Goal: Contribute content

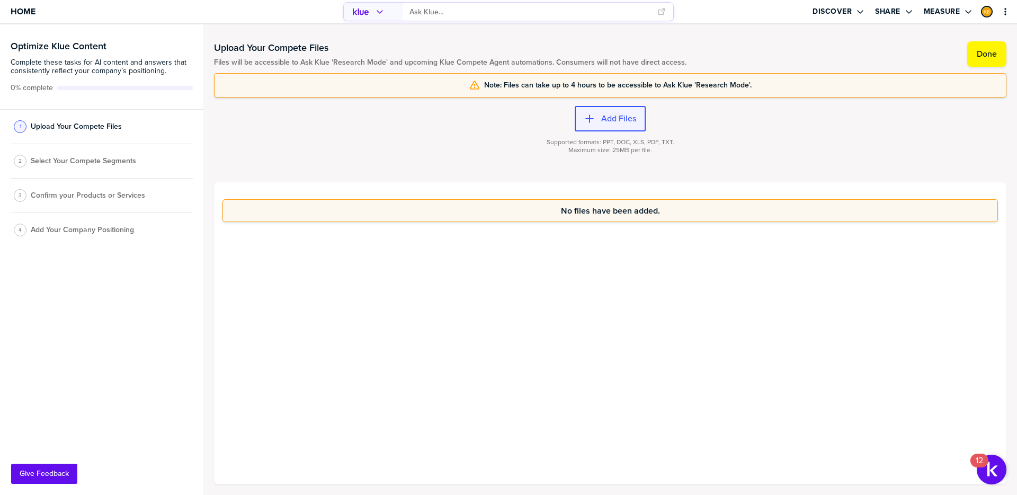
click at [605, 120] on label "Add Files" at bounding box center [618, 118] width 35 height 11
click at [599, 113] on button "Add Files" at bounding box center [610, 118] width 71 height 25
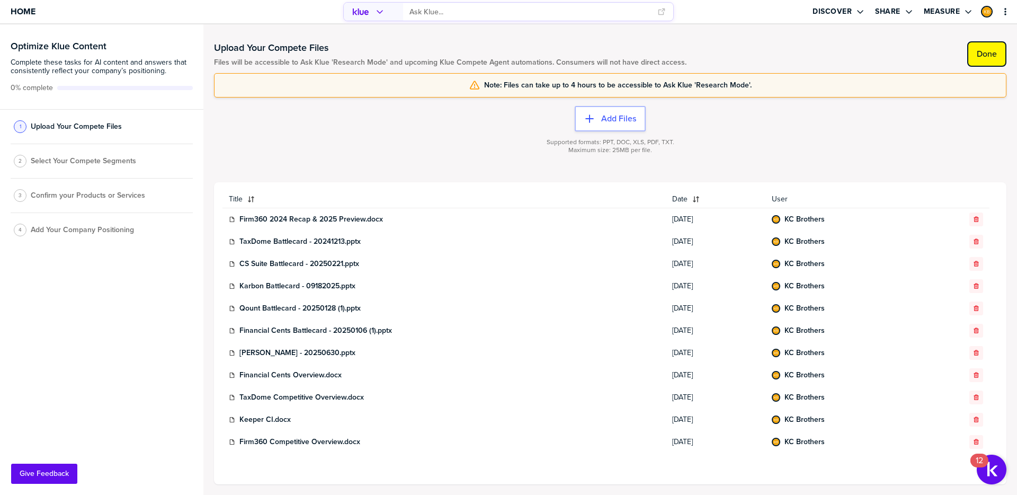
click at [986, 57] on label "Done" at bounding box center [987, 54] width 20 height 11
click at [66, 169] on div "2 Select Your Compete Segments" at bounding box center [102, 164] width 182 height 34
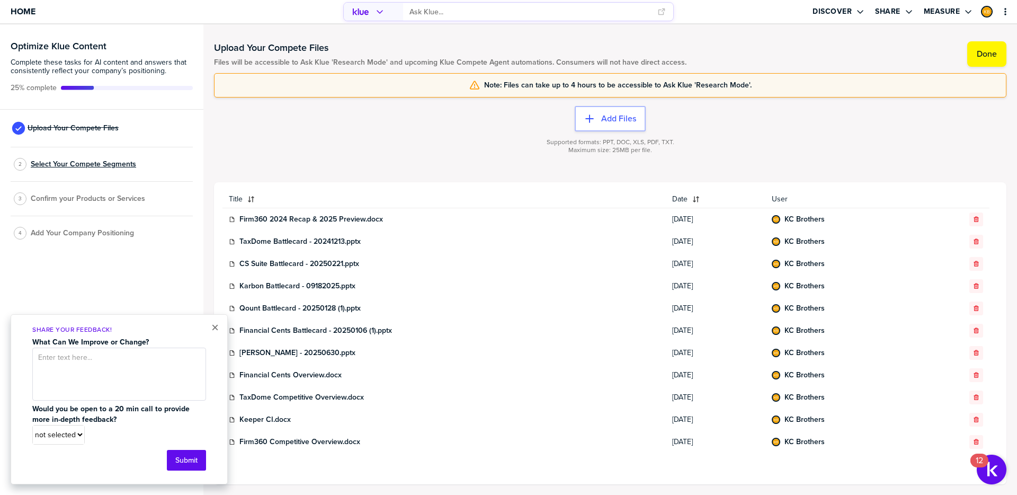
click at [74, 166] on span "Select Your Compete Segments" at bounding box center [83, 164] width 105 height 8
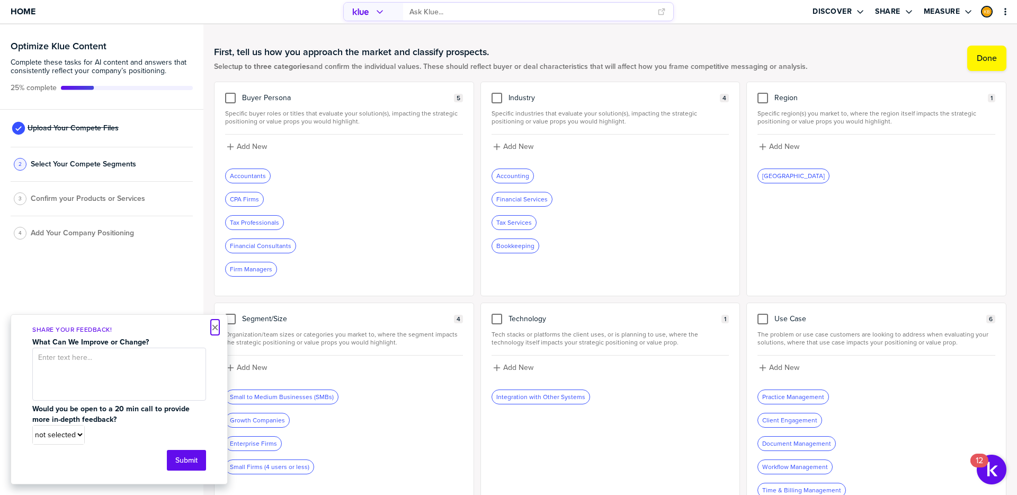
click at [214, 329] on button "×" at bounding box center [214, 327] width 7 height 13
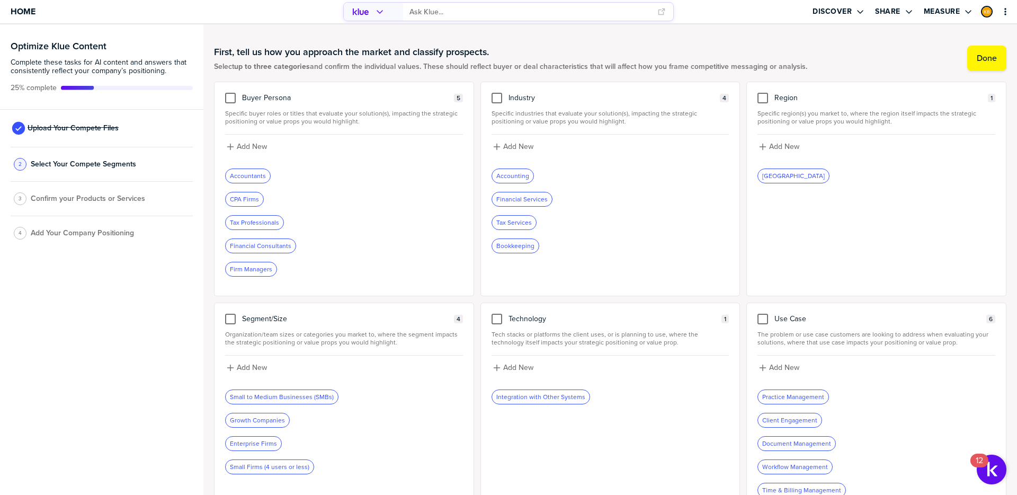
scroll to position [46, 0]
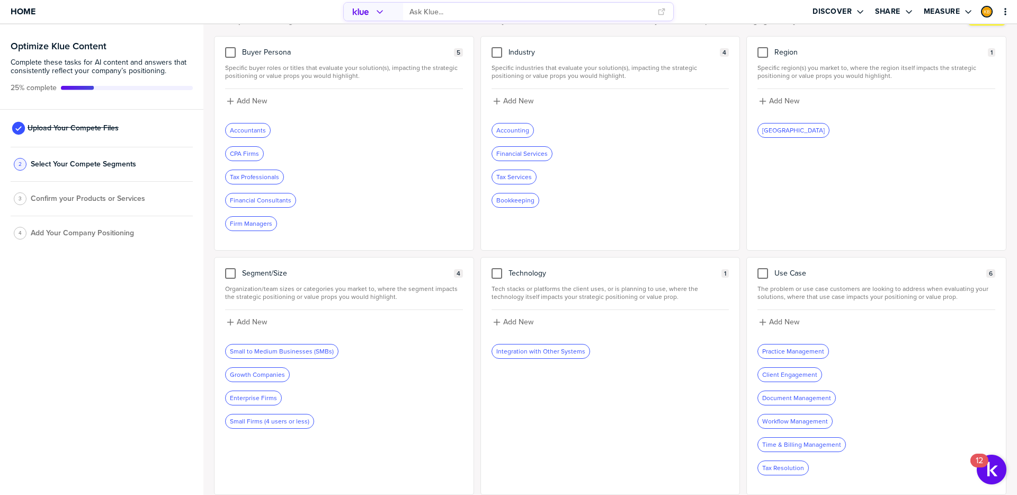
click at [240, 156] on div "CPA Firms" at bounding box center [245, 154] width 38 height 14
click at [248, 152] on div "CPA Firms" at bounding box center [245, 154] width 38 height 14
click at [230, 53] on div at bounding box center [230, 52] width 11 height 11
click at [230, 47] on input "checkbox" at bounding box center [230, 47] width 0 height 0
click at [296, 200] on icon "Remove Tag" at bounding box center [296, 200] width 6 height 6
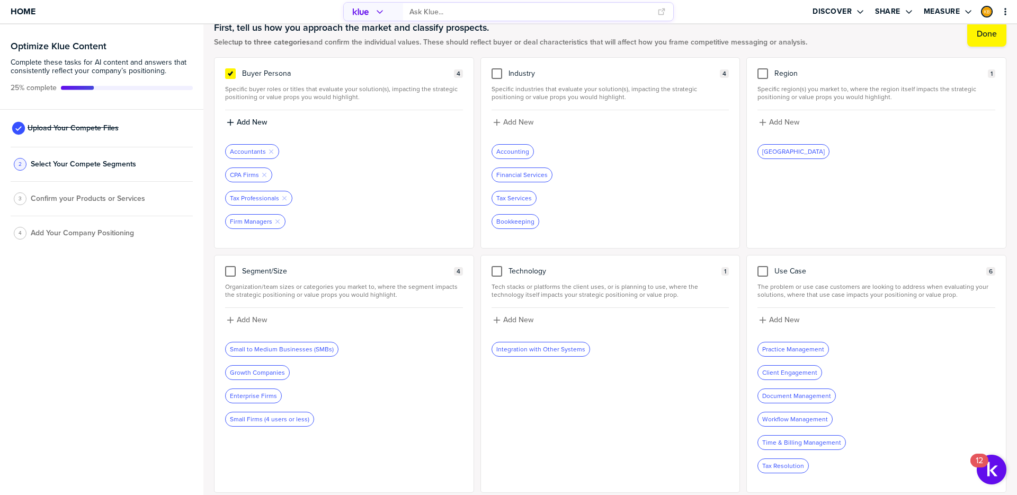
scroll to position [24, 0]
click at [249, 126] on label "Add New" at bounding box center [252, 123] width 30 height 10
click at [249, 126] on input at bounding box center [344, 126] width 238 height 19
type input "Bookkeepers"
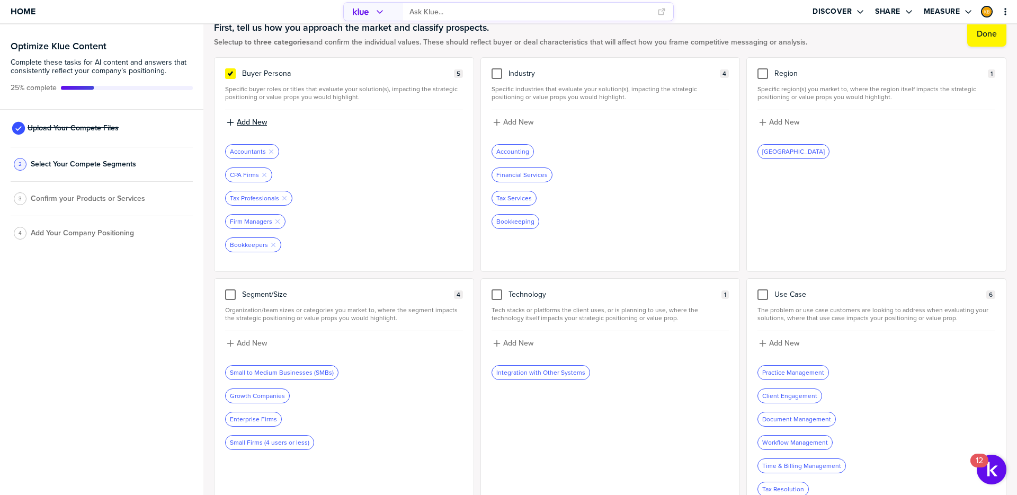
click at [254, 120] on label "Add New" at bounding box center [252, 123] width 30 height 10
click at [253, 126] on input at bounding box center [344, 126] width 238 height 19
type input "Operations Managers"
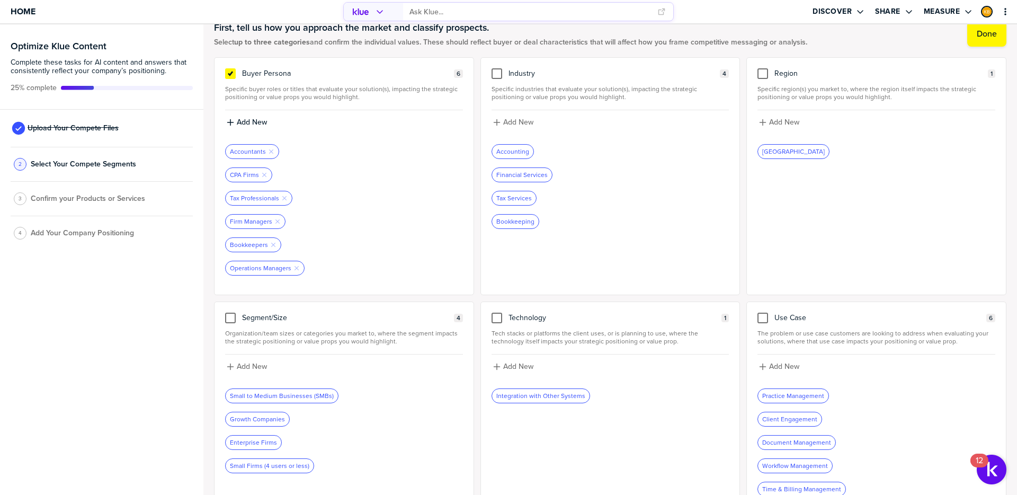
click at [536, 183] on div at bounding box center [610, 186] width 238 height 8
drag, startPoint x: 557, startPoint y: 184, endPoint x: 550, endPoint y: 180, distance: 8.5
click at [555, 182] on div at bounding box center [610, 186] width 238 height 8
drag, startPoint x: 508, startPoint y: 164, endPoint x: 516, endPoint y: 174, distance: 12.1
click at [512, 169] on div "Accounting Financial Services Tax Services Bookkeeping" at bounding box center [610, 186] width 238 height 85
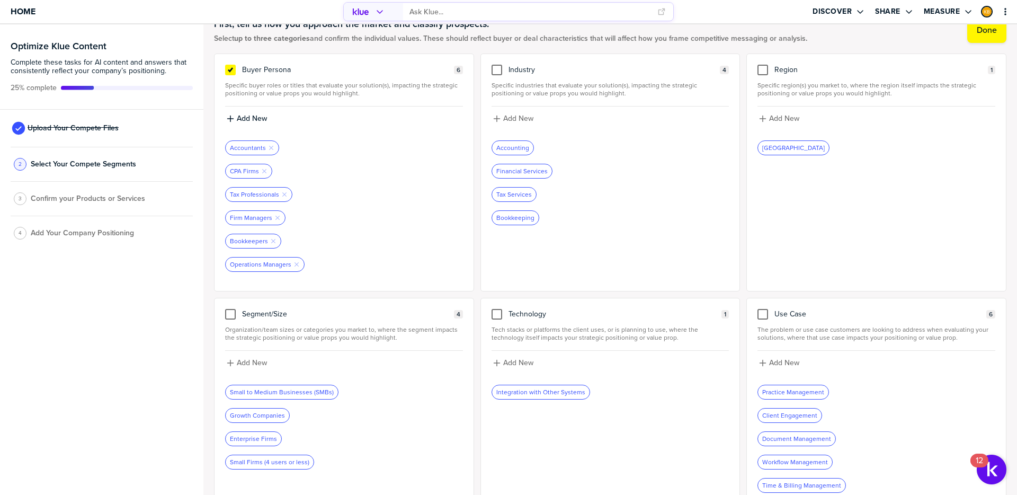
click at [516, 174] on div "Financial Services" at bounding box center [522, 171] width 60 height 14
click at [497, 73] on div at bounding box center [496, 72] width 11 height 11
click at [497, 67] on input "checkbox" at bounding box center [497, 67] width 0 height 0
click at [551, 173] on icon "button" at bounding box center [553, 173] width 4 height 4
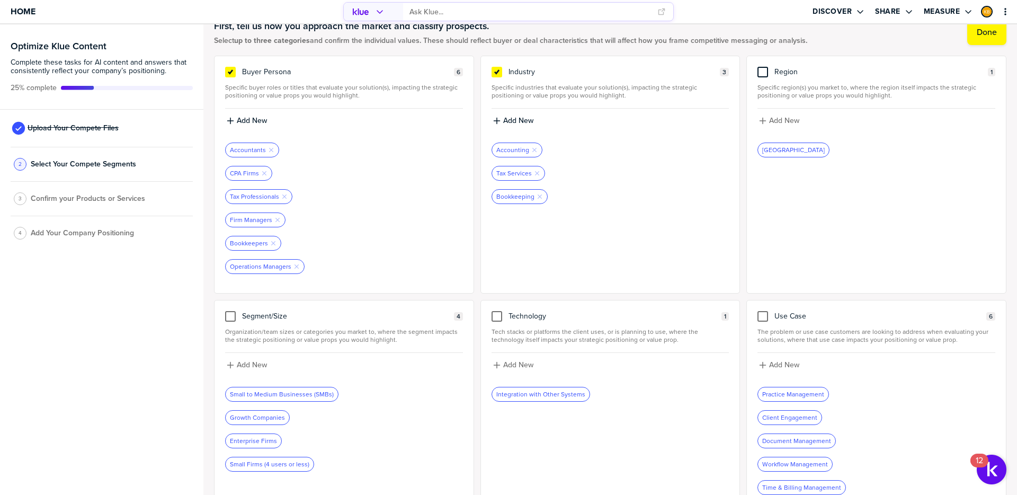
click at [763, 73] on div at bounding box center [762, 72] width 11 height 11
click at [763, 67] on input "checkbox" at bounding box center [763, 67] width 0 height 0
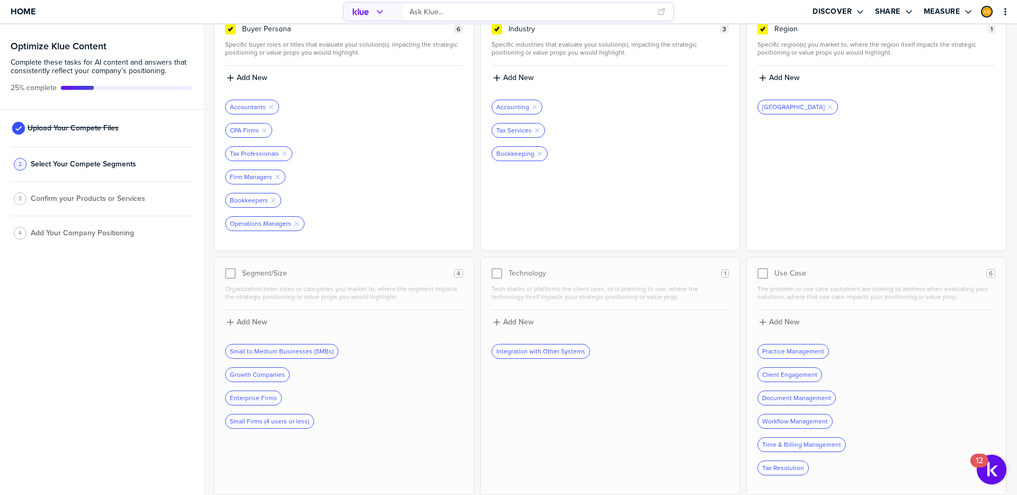
click at [233, 273] on div at bounding box center [230, 273] width 11 height 11
click at [229, 274] on div at bounding box center [230, 273] width 11 height 11
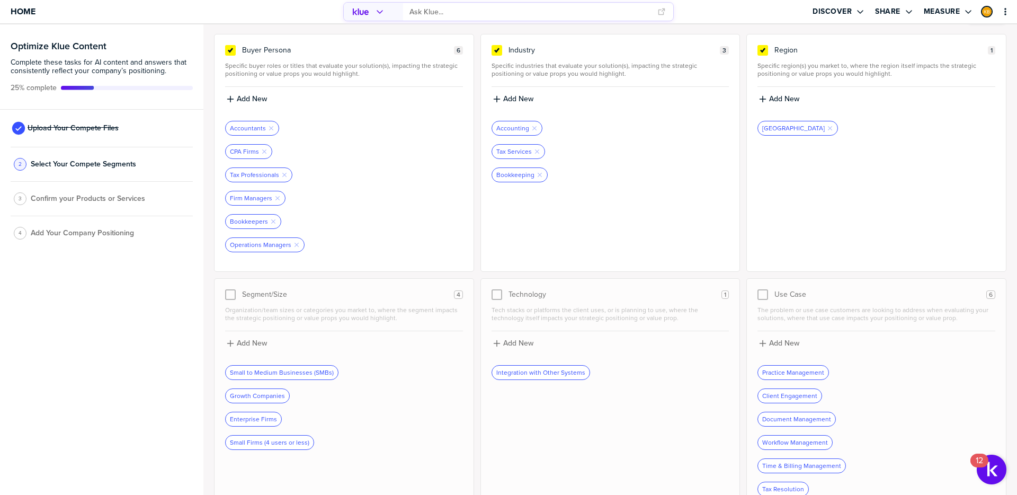
scroll to position [0, 0]
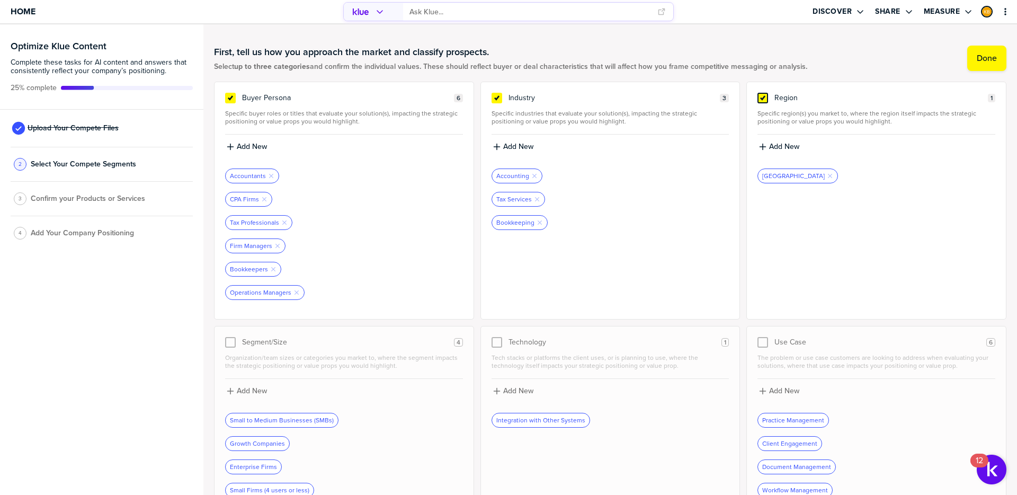
click at [763, 99] on icon at bounding box center [762, 98] width 4 height 4
click at [763, 93] on input "checkbox" at bounding box center [763, 93] width 0 height 0
click at [761, 344] on div at bounding box center [762, 342] width 11 height 11
click at [763, 337] on input "checkbox" at bounding box center [763, 337] width 0 height 0
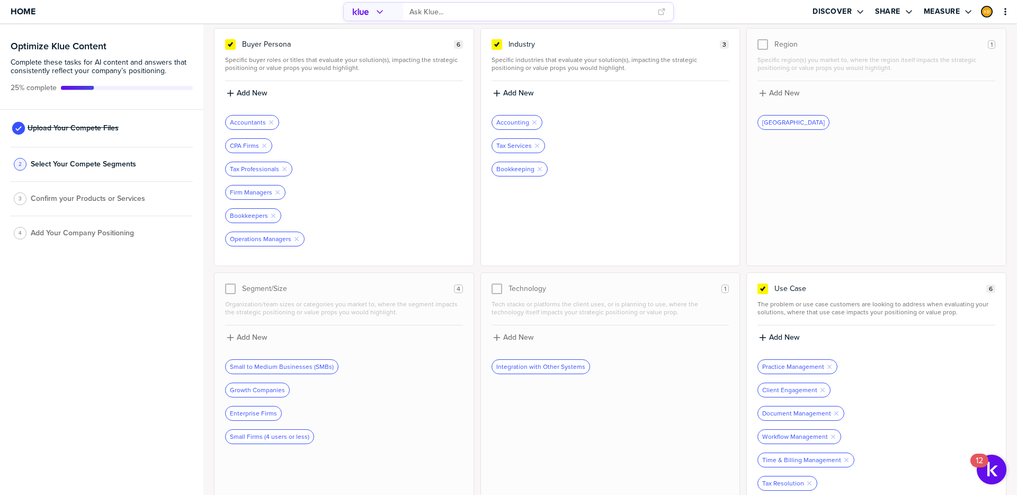
scroll to position [69, 0]
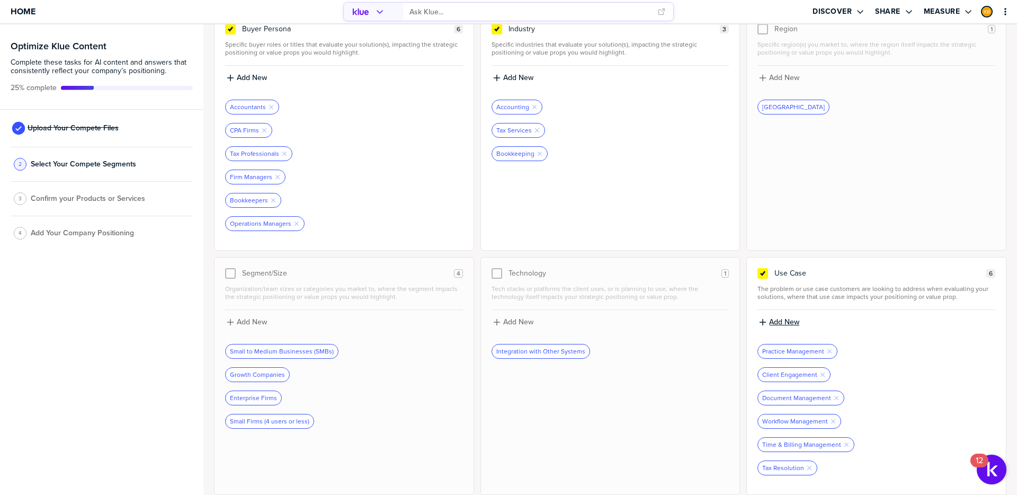
click at [784, 319] on label "Add New" at bounding box center [784, 322] width 30 height 10
click at [784, 323] on input at bounding box center [876, 325] width 238 height 19
type input "Engagements & Proposals"
click at [793, 321] on label "Add New" at bounding box center [784, 322] width 30 height 10
click at [801, 331] on input at bounding box center [876, 325] width 238 height 19
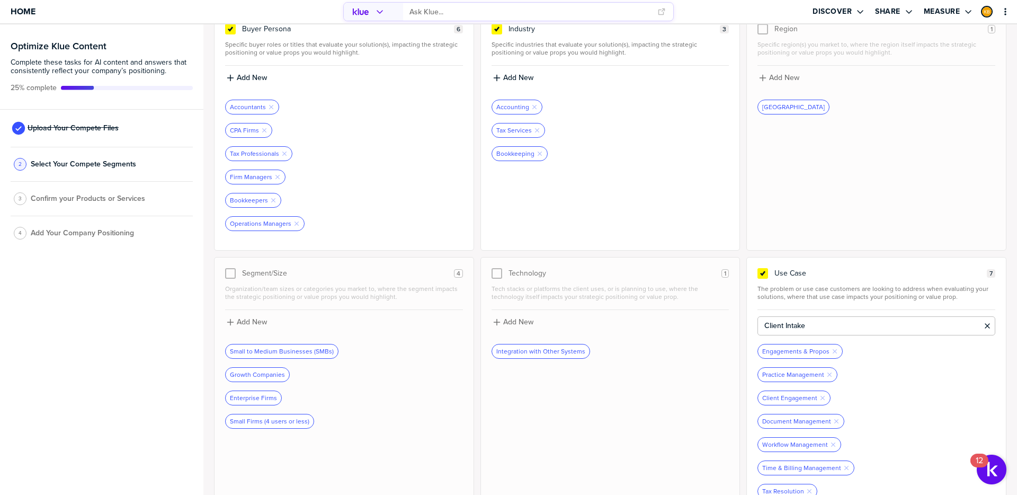
type input "Client Intake"
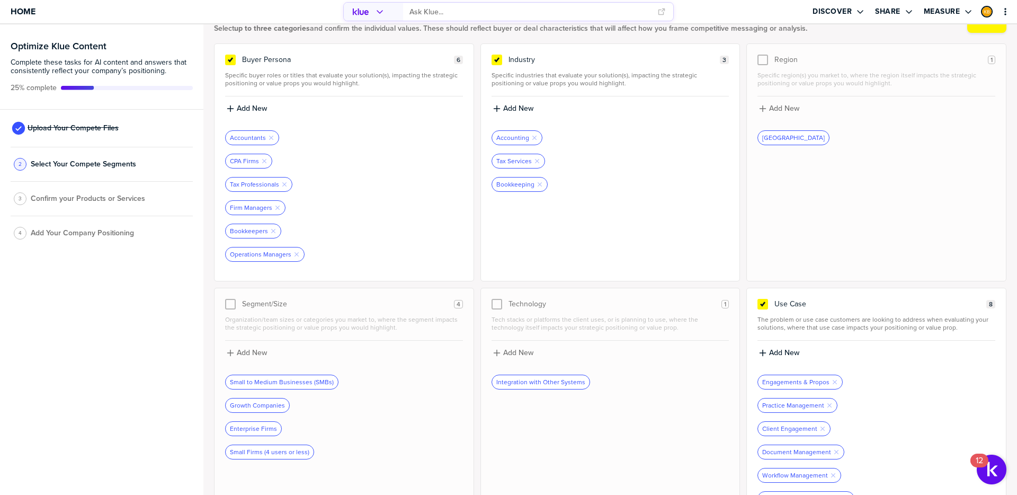
scroll to position [0, 0]
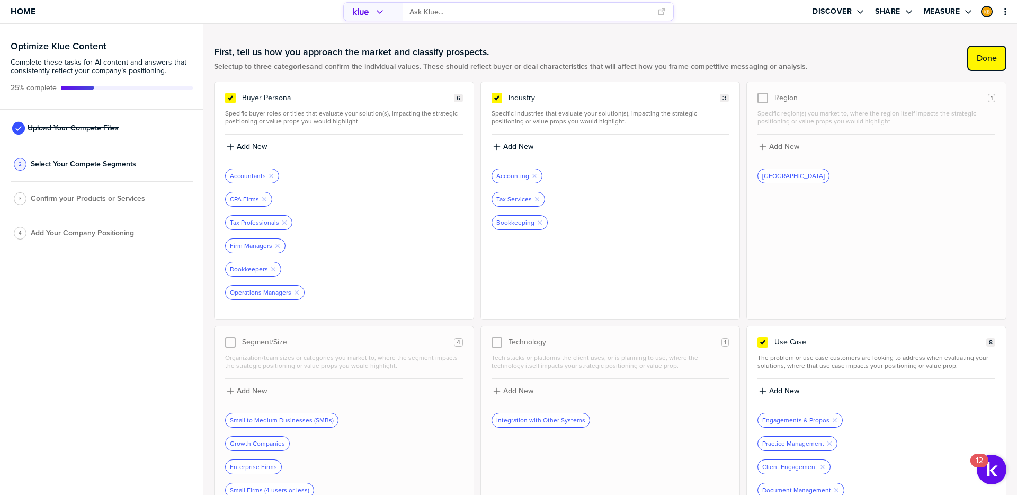
click at [977, 57] on label "Done" at bounding box center [987, 58] width 20 height 11
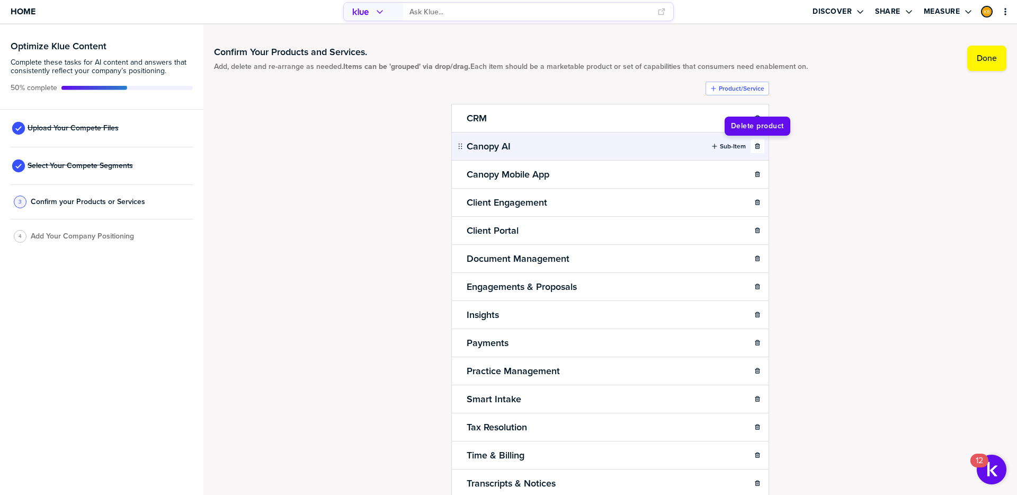
click at [759, 143] on icon "button" at bounding box center [757, 146] width 6 height 6
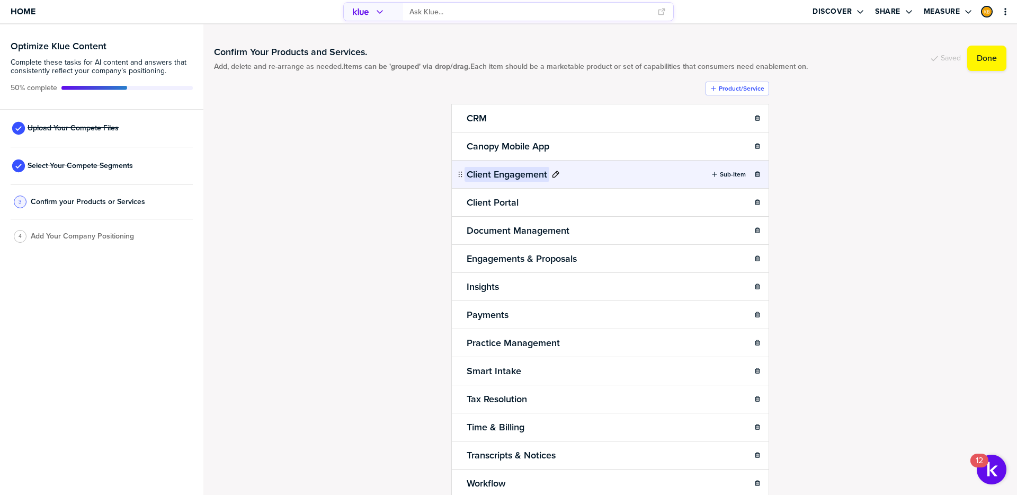
click at [534, 173] on h2 "Client Engagement" at bounding box center [506, 174] width 85 height 15
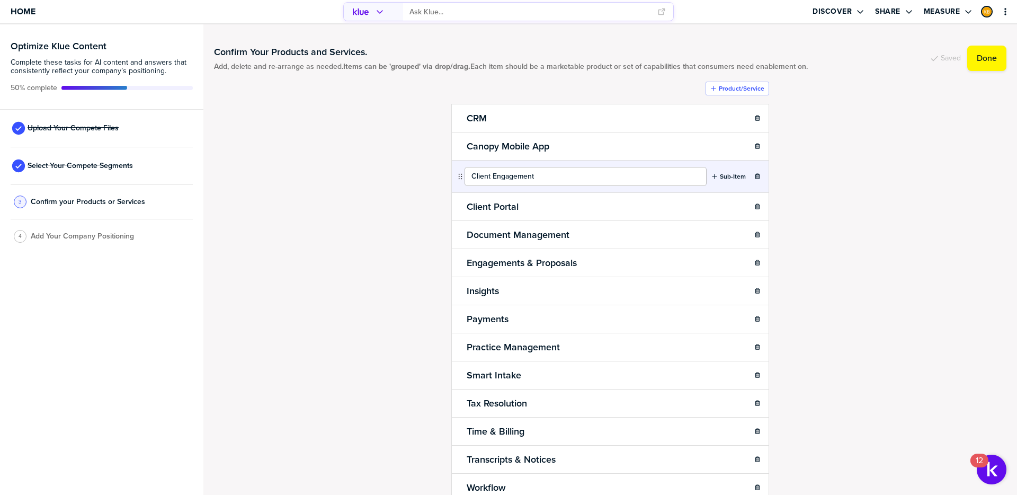
scroll to position [1, 0]
drag, startPoint x: 542, startPoint y: 180, endPoint x: 494, endPoint y: 177, distance: 48.2
click at [493, 177] on input "Client Engagement" at bounding box center [585, 176] width 242 height 19
type input "Client Managemet"
click at [827, 177] on div "Confirm Your Products and Services. Add, delete and re-arrange as needed. Items…" at bounding box center [610, 259] width 792 height 449
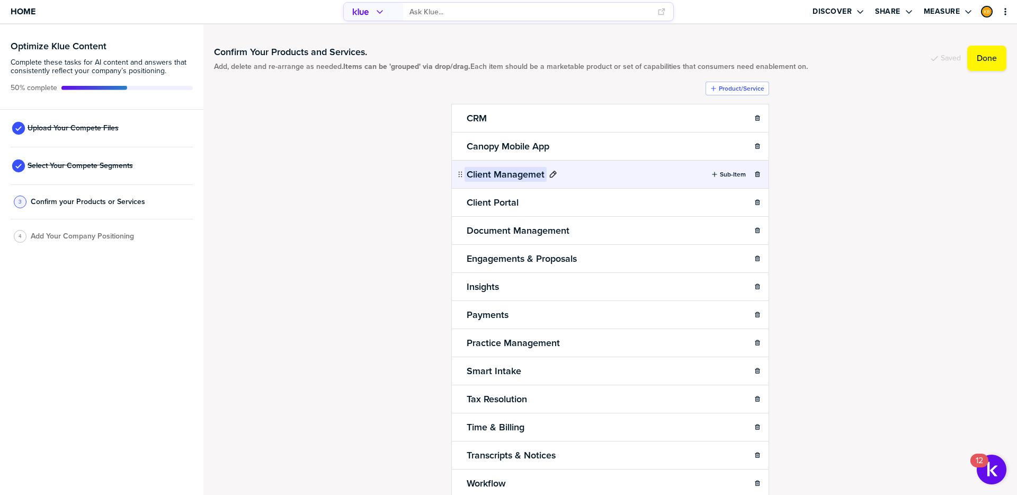
click at [539, 172] on h2 "Client Managemet" at bounding box center [505, 174] width 82 height 15
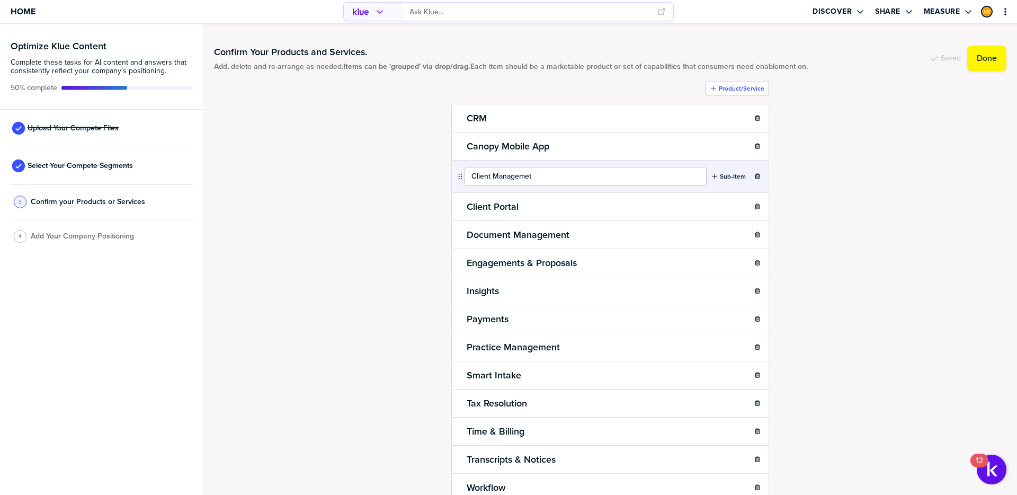
click at [529, 178] on input "Client Managemet" at bounding box center [585, 176] width 242 height 19
type input "Client Management"
click at [821, 203] on div "Confirm Your Products and Services. Add, delete and re-arrange as needed. Items…" at bounding box center [610, 259] width 792 height 449
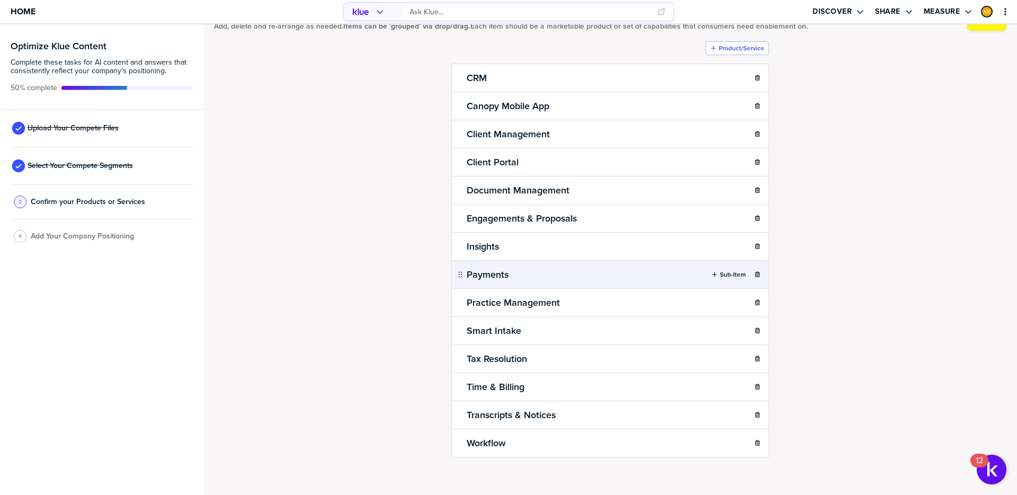
scroll to position [44, 0]
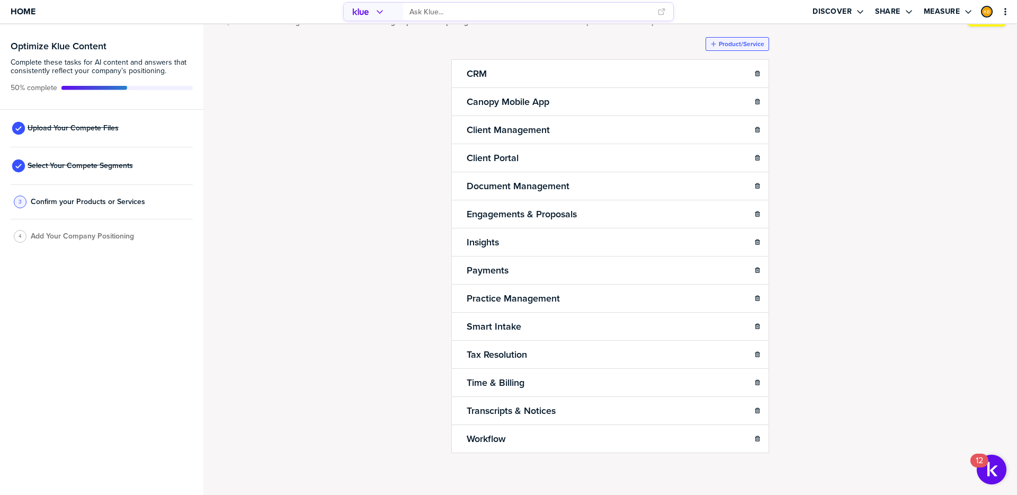
click at [725, 44] on label "Product/Service" at bounding box center [742, 44] width 46 height 8
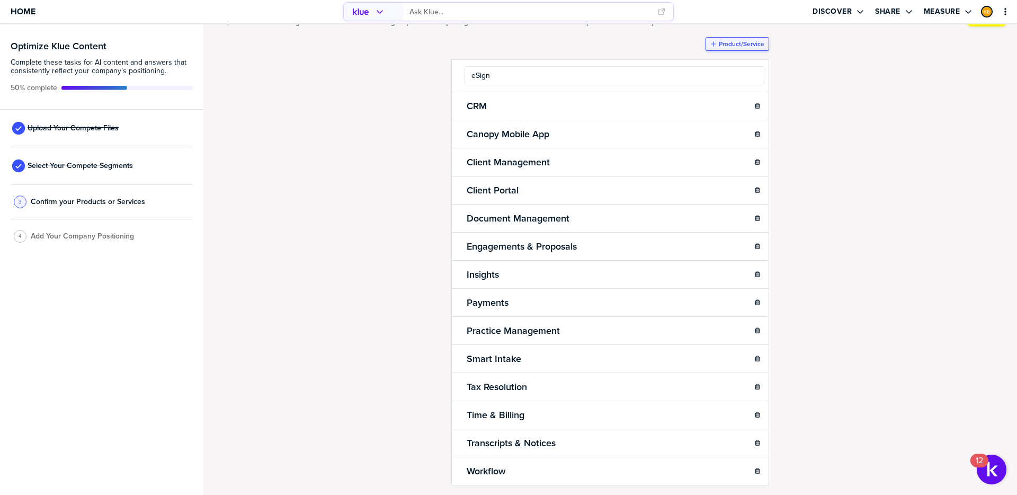
type input "eSign"
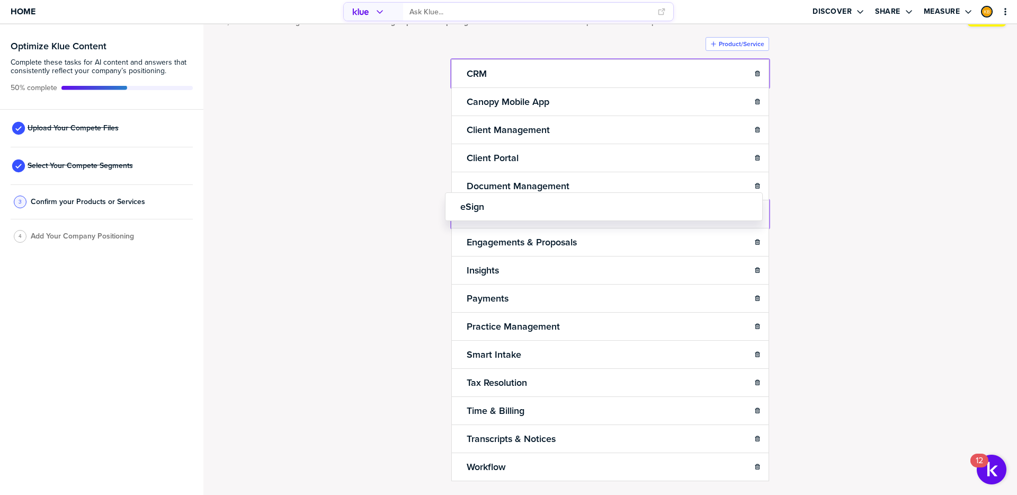
drag, startPoint x: 460, startPoint y: 71, endPoint x: 444, endPoint y: 201, distance: 131.2
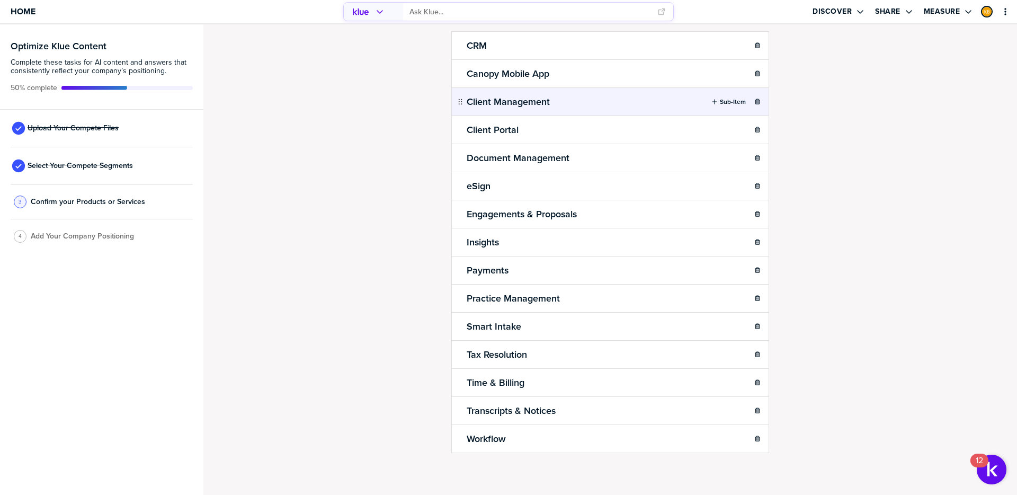
scroll to position [0, 0]
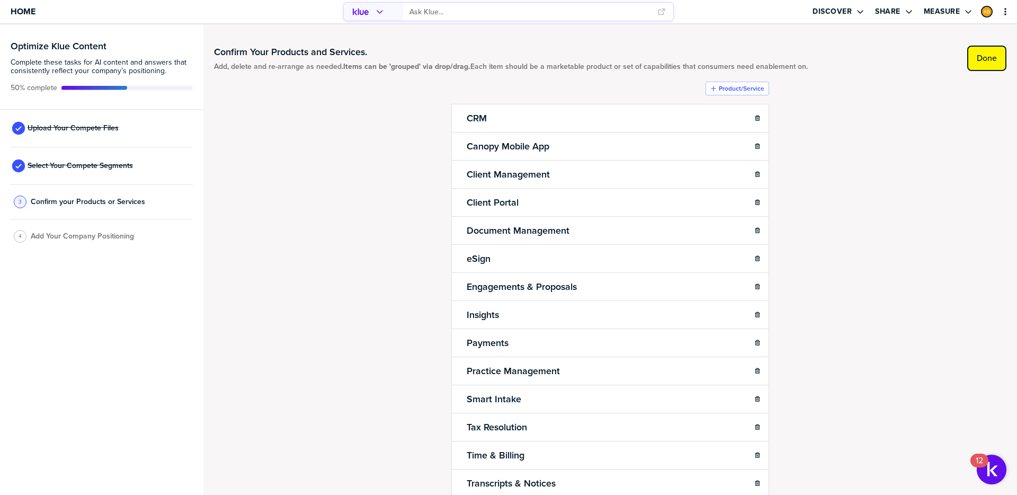
click at [980, 55] on label "Done" at bounding box center [987, 58] width 20 height 11
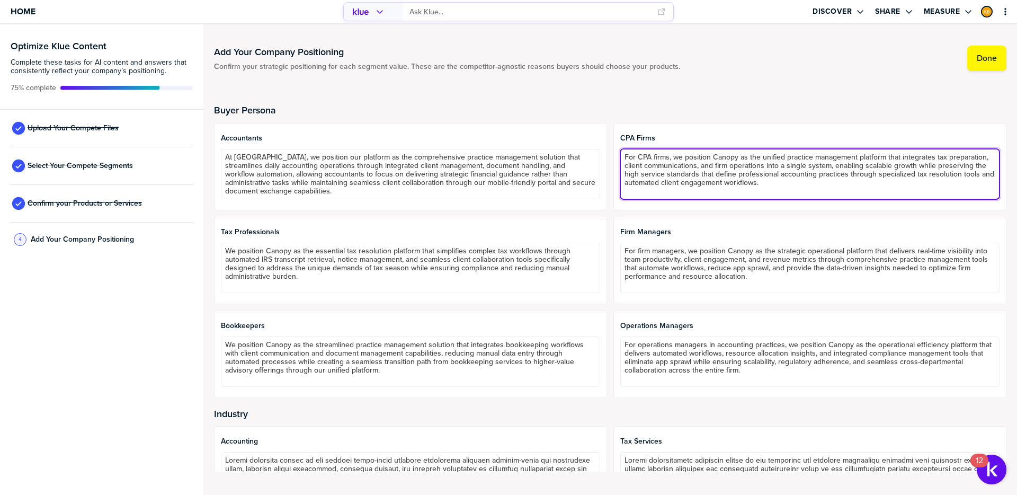
drag, startPoint x: 987, startPoint y: 157, endPoint x: 903, endPoint y: 158, distance: 83.1
click at [903, 158] on textarea "For CPA firms, we position Canopy as the unified practice management platform t…" at bounding box center [809, 174] width 379 height 50
drag, startPoint x: 679, startPoint y: 168, endPoint x: 688, endPoint y: 185, distance: 19.2
click at [679, 168] on textarea "For CPA firms, we position Canopy as the unified practice management platform t…" at bounding box center [809, 174] width 379 height 50
type textarea "For CPA firms, we position Canopy as the unified practice management platform t…"
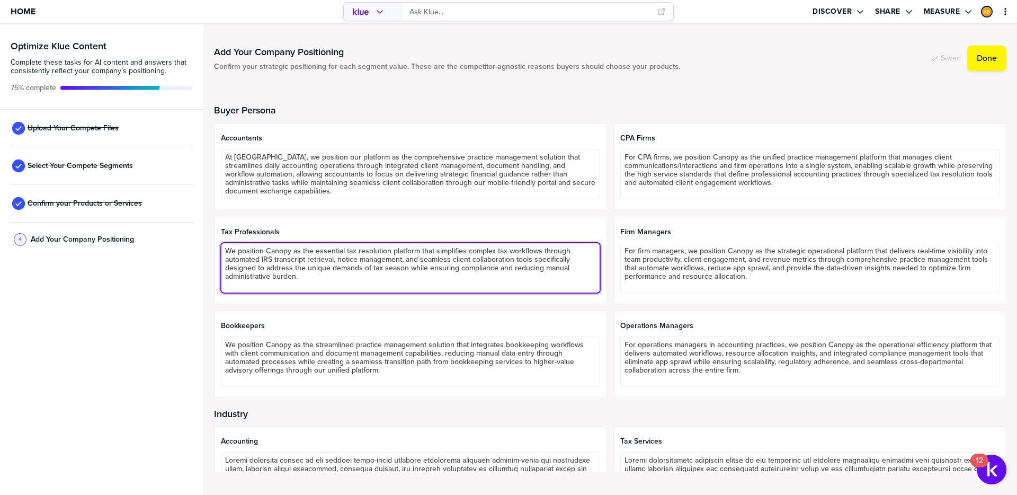
drag, startPoint x: 244, startPoint y: 270, endPoint x: 164, endPoint y: 220, distance: 94.5
click at [164, 220] on div "Optimize Klue Content Complete these tasks for AI content and answers that cons…" at bounding box center [508, 259] width 1017 height 470
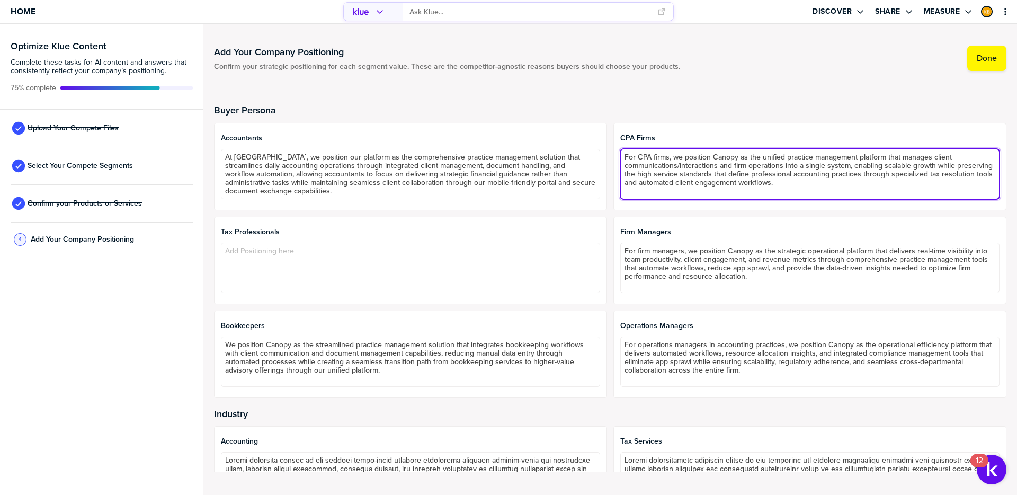
drag, startPoint x: 782, startPoint y: 182, endPoint x: 889, endPoint y: 177, distance: 107.1
click at [889, 177] on textarea "For CPA firms, we position Canopy as the unified practice management platform t…" at bounding box center [809, 174] width 379 height 50
drag, startPoint x: 930, startPoint y: 176, endPoint x: 889, endPoint y: 177, distance: 41.3
click at [889, 177] on textarea "For CPA firms, we position Canopy as the unified practice management platform t…" at bounding box center [809, 174] width 379 height 50
click at [737, 186] on textarea "For CPA firms, we position Canopy as the unified practice management platform t…" at bounding box center [809, 174] width 379 height 50
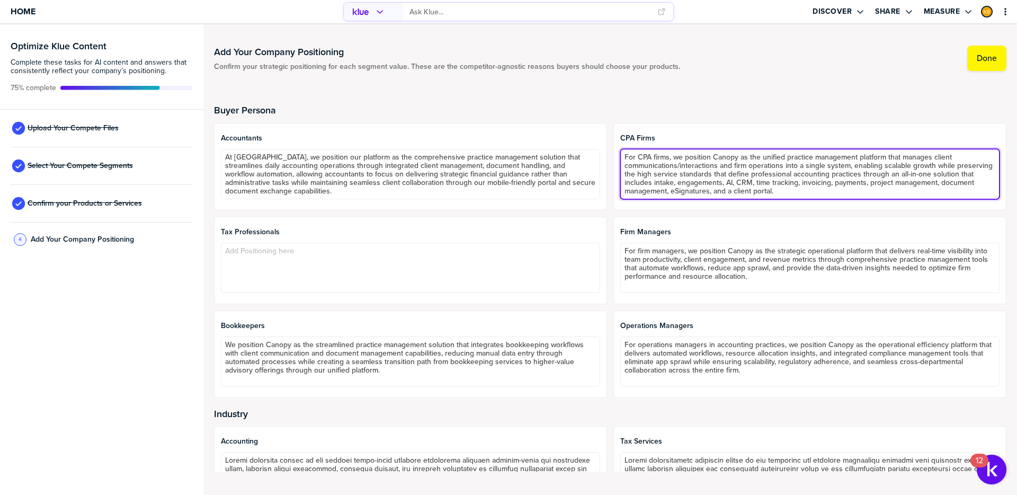
drag, startPoint x: 793, startPoint y: 190, endPoint x: 598, endPoint y: 150, distance: 198.4
click at [599, 150] on div "Accountants At [GEOGRAPHIC_DATA], we position our platform as the comprehensive…" at bounding box center [610, 260] width 792 height 275
type textarea "For CPA firms, we position Canopy as the unified practice management platform t…"
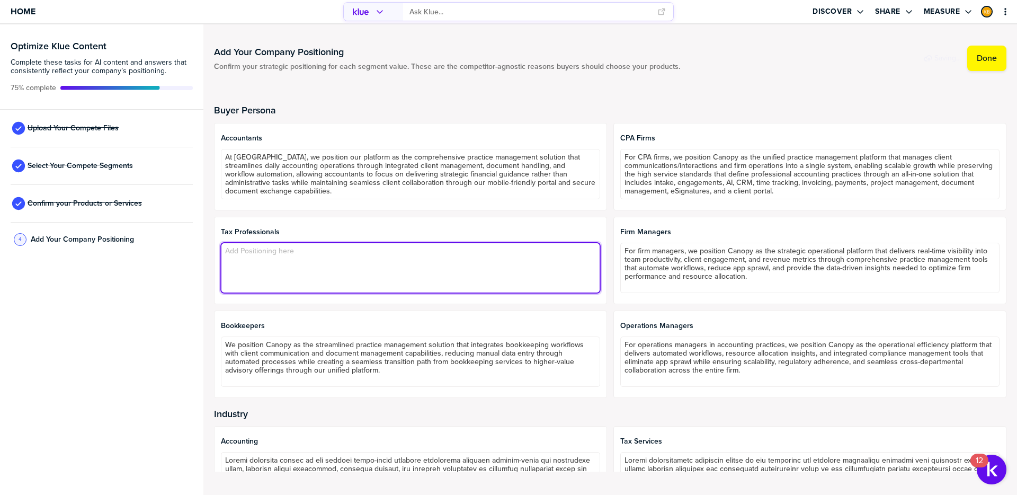
click at [437, 270] on textarea at bounding box center [410, 268] width 379 height 50
paste textarea "For CPA firms, we position Canopy as the unified practice management platform t…"
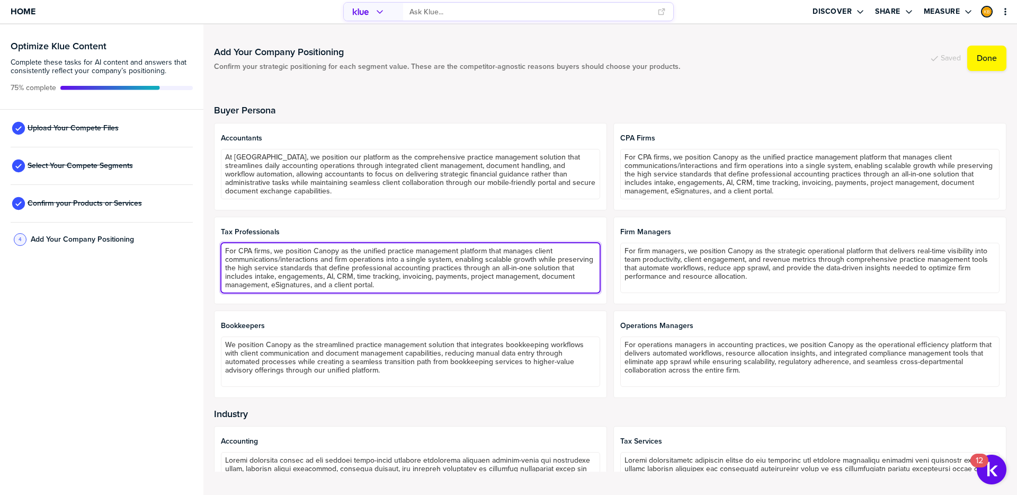
drag, startPoint x: 268, startPoint y: 253, endPoint x: 238, endPoint y: 253, distance: 29.7
click at [238, 253] on textarea "For CPA firms, we position Canopy as the unified practice management platform t…" at bounding box center [410, 268] width 379 height 50
click at [386, 284] on textarea "For tax professionals, we position Canopy as the unified practice management pl…" at bounding box center [410, 268] width 379 height 50
type textarea "For tax professionals, we position Canopy as the unified practice management pl…"
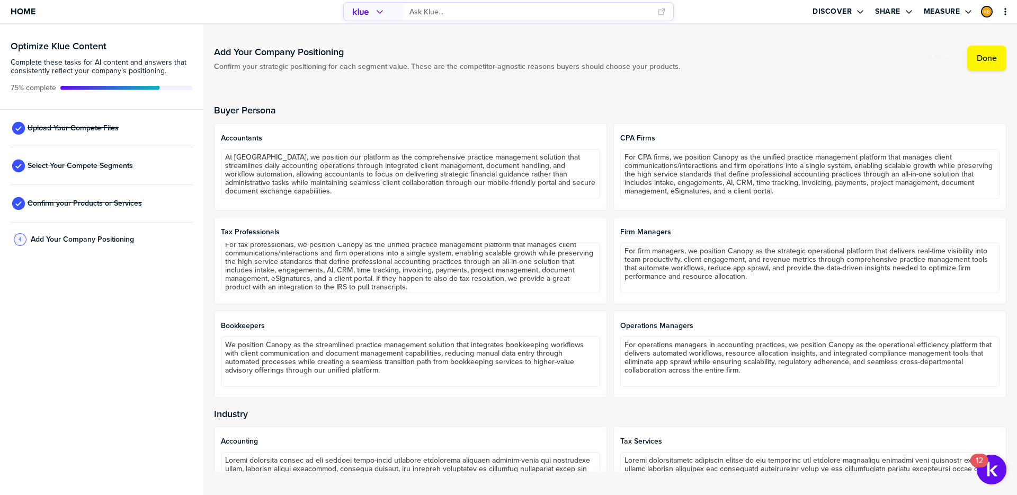
click at [330, 318] on div "Bookkeepers We position Canopy as the streamlined practice management solution …" at bounding box center [410, 353] width 393 height 87
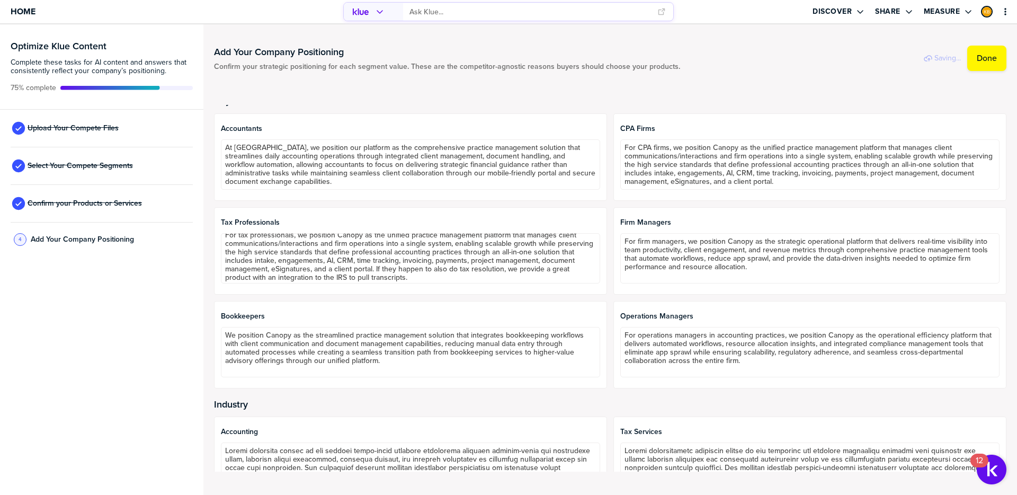
scroll to position [10, 0]
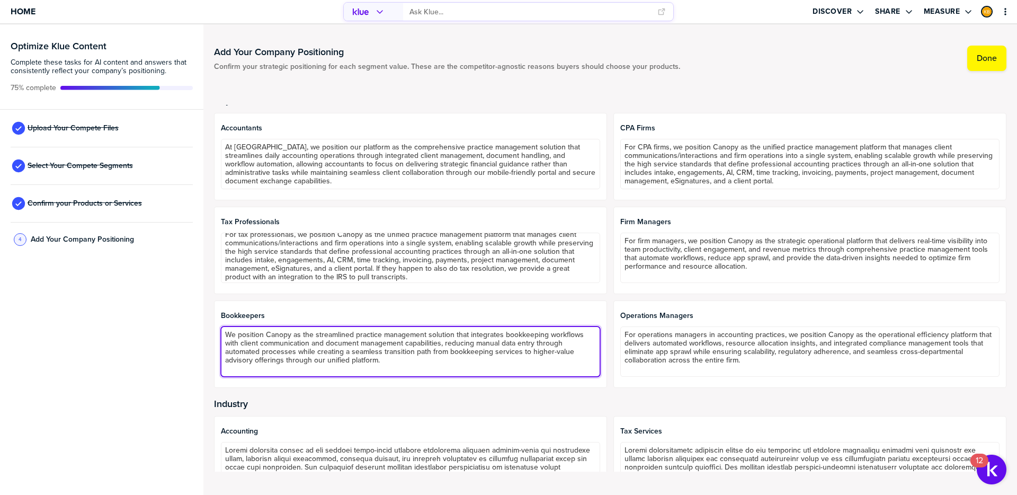
click at [386, 364] on textarea "We position Canopy as the streamlined practice management solution that integra…" at bounding box center [410, 351] width 379 height 50
drag, startPoint x: 463, startPoint y: 361, endPoint x: 382, endPoint y: 357, distance: 81.7
click at [382, 357] on textarea "We position Canopy as the streamlined practice management solution that integra…" at bounding box center [410, 351] width 379 height 50
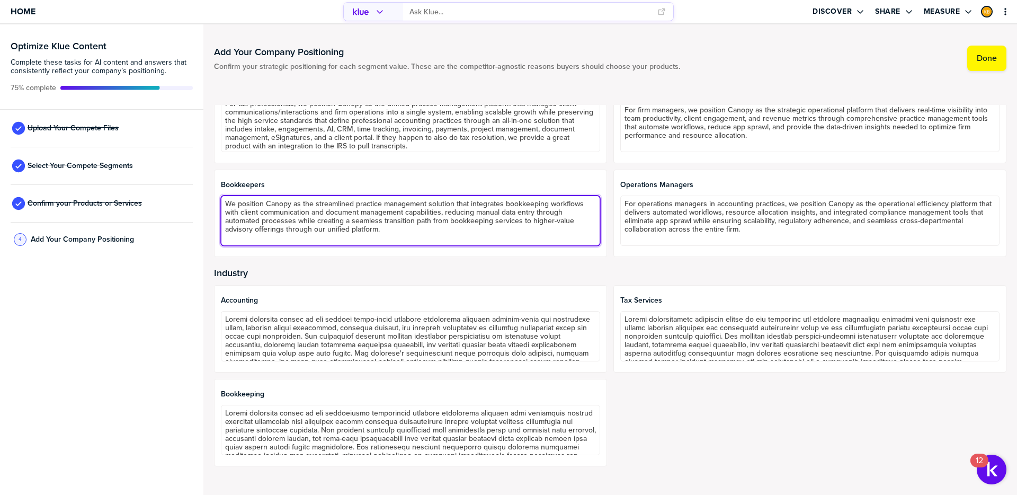
scroll to position [142, 0]
type textarea "We position Canopy as the streamlined practice management solution that integra…"
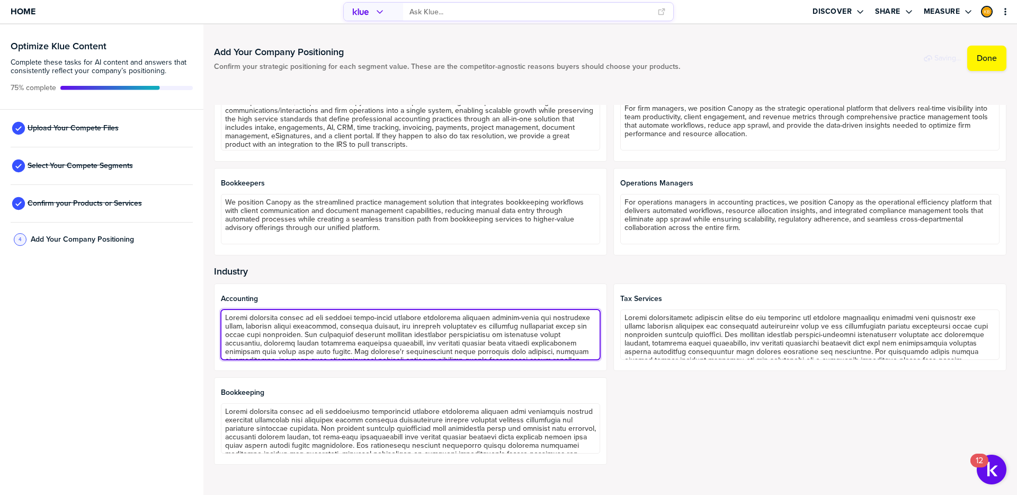
click at [460, 326] on textarea at bounding box center [410, 334] width 379 height 50
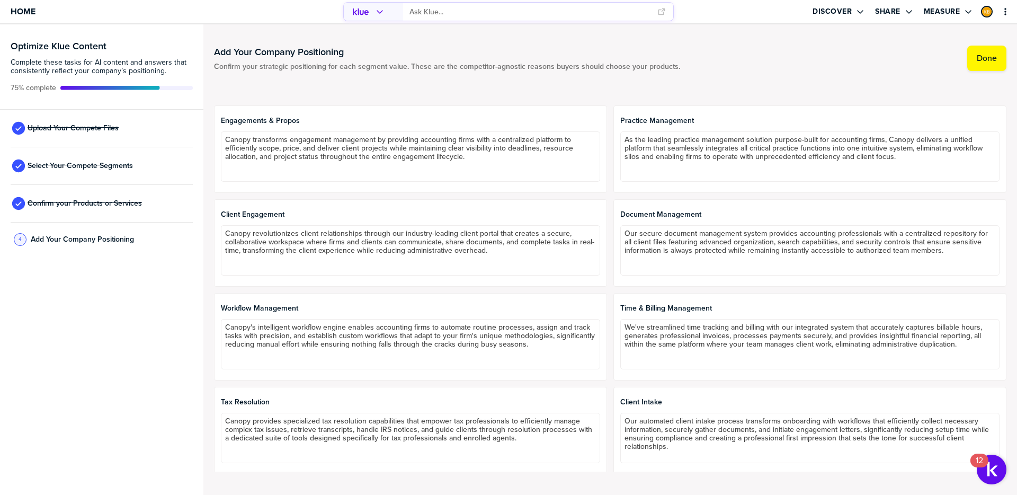
scroll to position [532, 0]
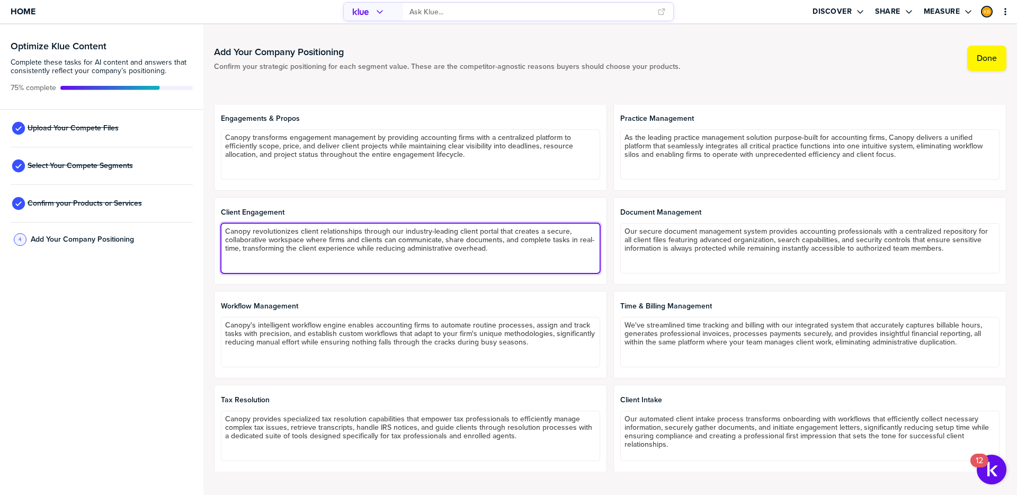
click at [500, 250] on textarea "Canopy revolutionizes client relationships through our industry-leading client …" at bounding box center [410, 248] width 379 height 50
type textarea "Canopy revolutionizes client relationships through our industry-leading client …"
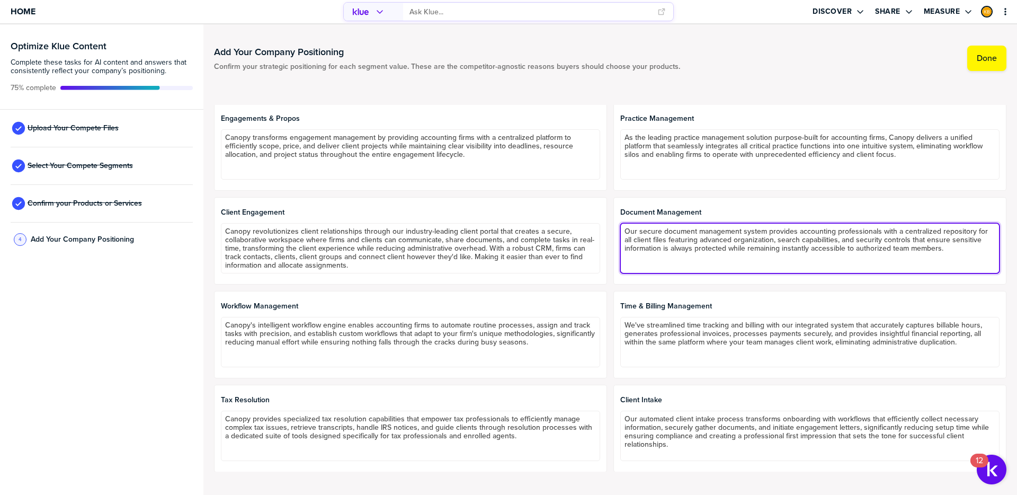
click at [647, 241] on textarea "Our secure document management system provides accounting professionals with a …" at bounding box center [809, 248] width 379 height 50
click at [834, 241] on textarea "Our secure document management system provides accounting professionals with a …" at bounding box center [809, 248] width 379 height 50
click at [657, 255] on textarea "Our secure document management system provides accounting professionals with a …" at bounding box center [809, 248] width 379 height 50
type textarea "Our secure document management system provides accounting professionals with a …"
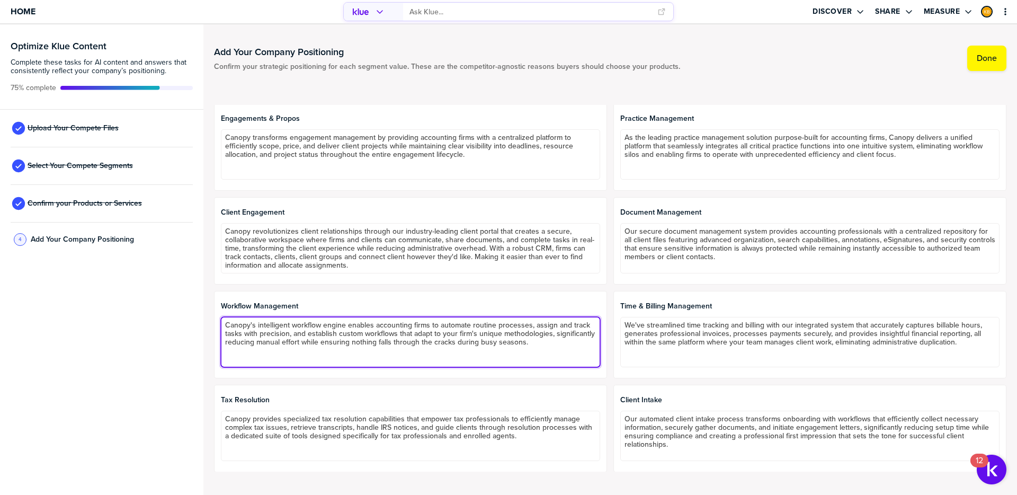
click at [326, 346] on textarea "Canopy's intelligent workflow engine enables accounting firms to automate routi…" at bounding box center [410, 342] width 379 height 50
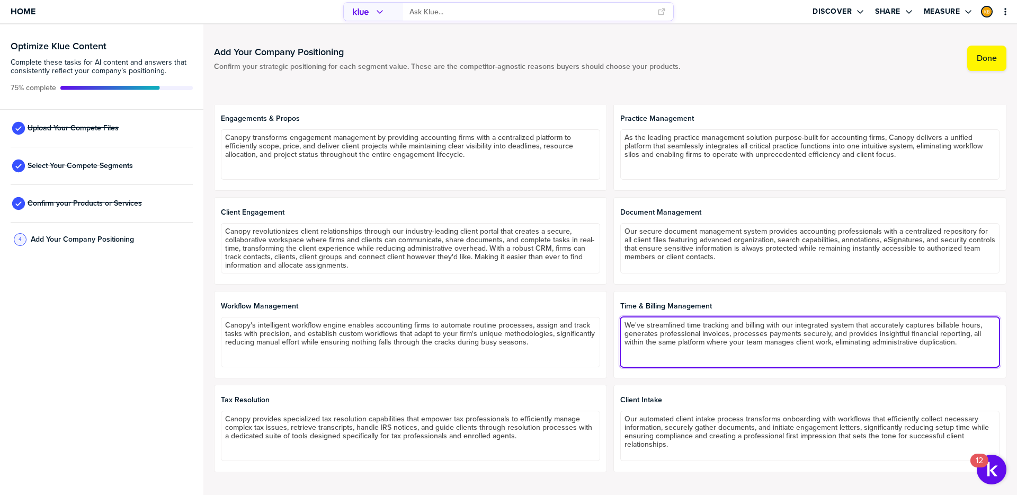
click at [708, 330] on textarea "We've streamlined time tracking and billing with our integrated system that acc…" at bounding box center [809, 342] width 379 height 50
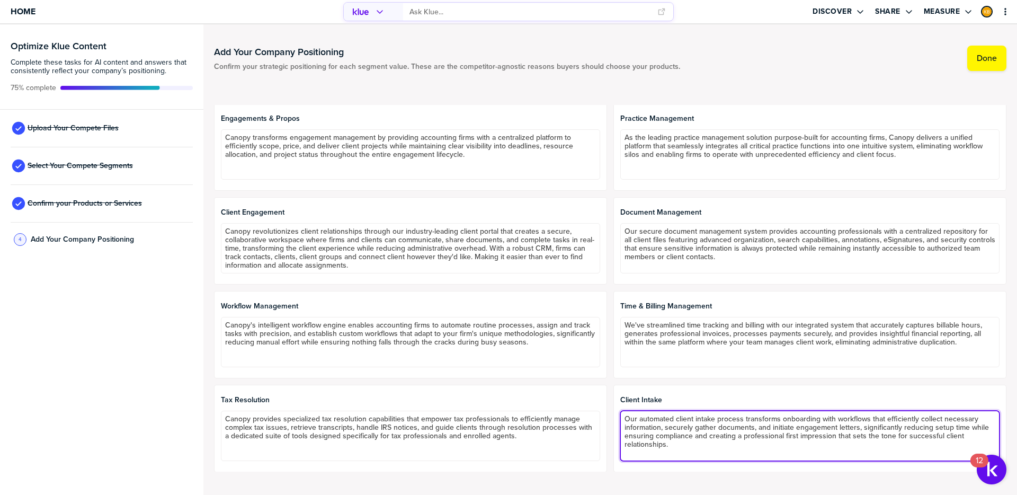
drag, startPoint x: 674, startPoint y: 419, endPoint x: 638, endPoint y: 418, distance: 36.6
click at [638, 418] on textarea "Our automated client intake process transforms onboarding with workflows that e…" at bounding box center [809, 435] width 379 height 50
click at [691, 444] on textarea "Our AI-built client intake process transforms onboarding with workflows that ef…" at bounding box center [809, 435] width 379 height 50
type textarea "Our AI-built client intake process transforms onboarding with workflows that ef…"
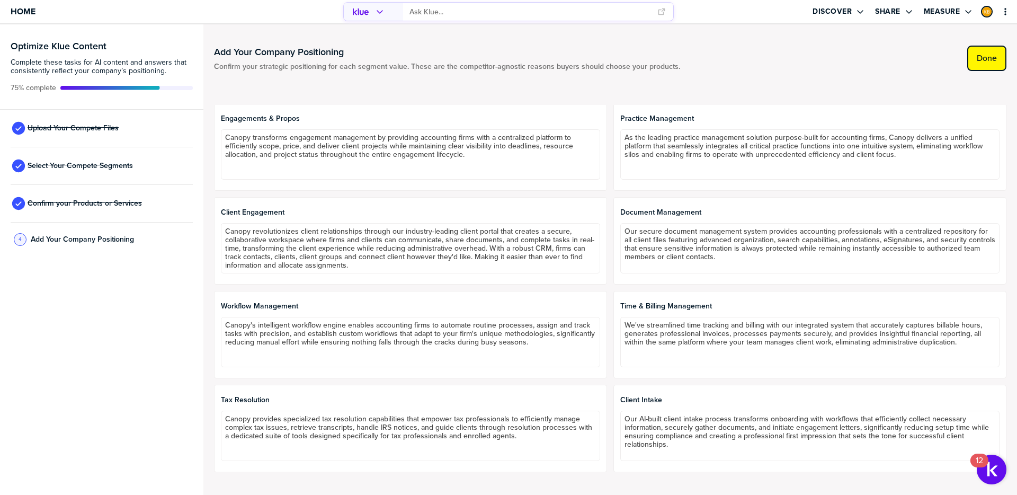
click at [978, 55] on label "Done" at bounding box center [987, 58] width 20 height 11
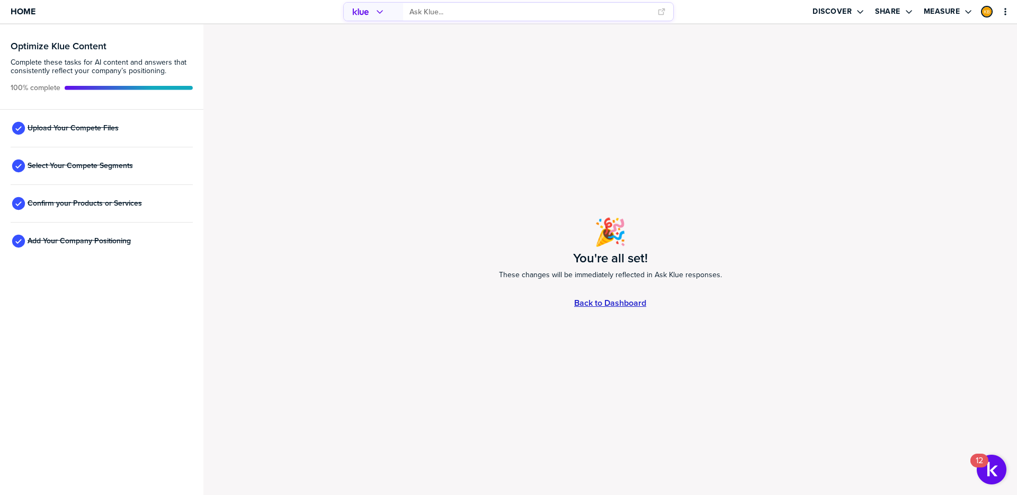
click at [616, 300] on link "Back to Dashboard" at bounding box center [610, 302] width 72 height 9
